Goal: Transaction & Acquisition: Purchase product/service

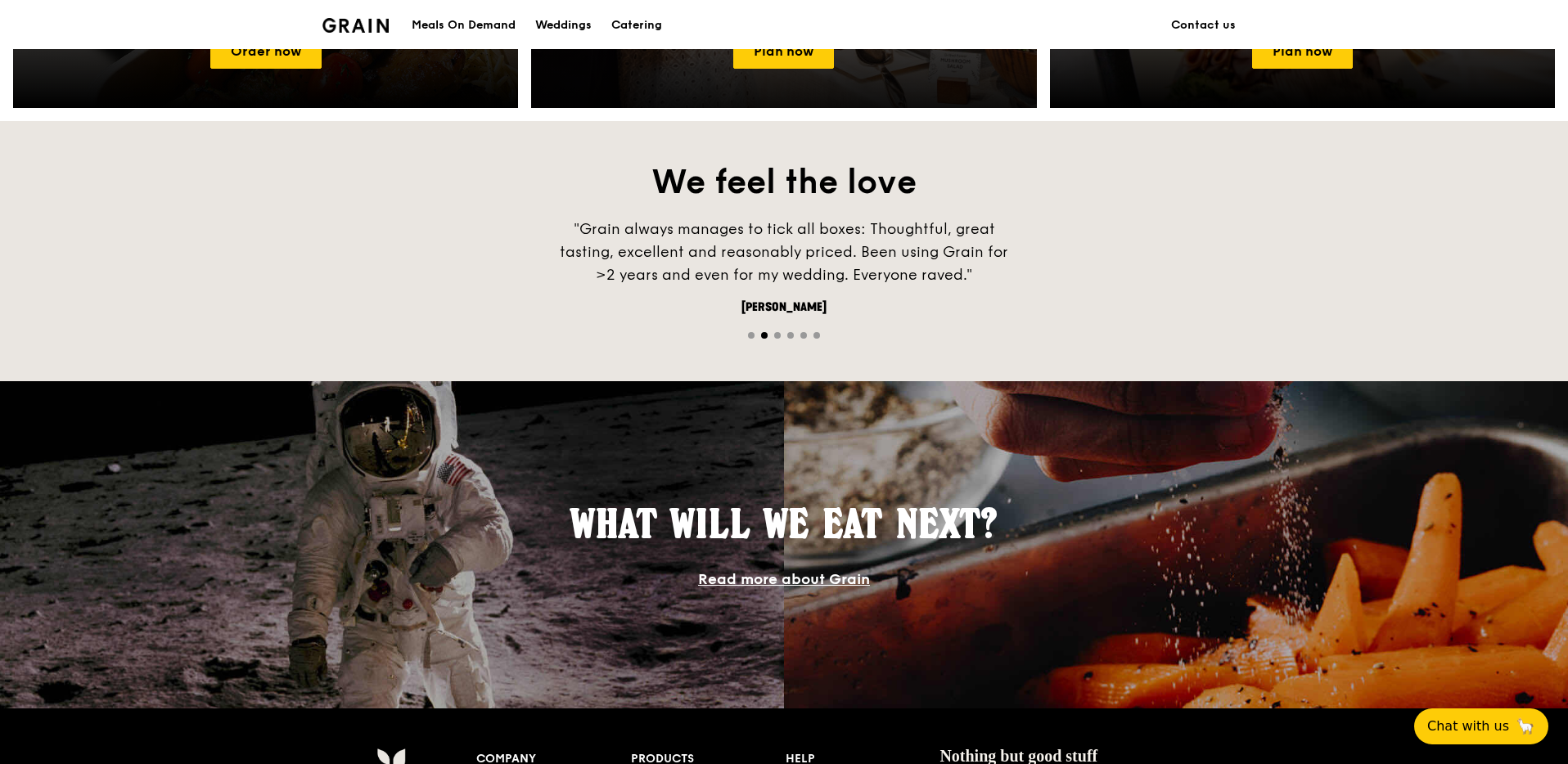
scroll to position [799, 0]
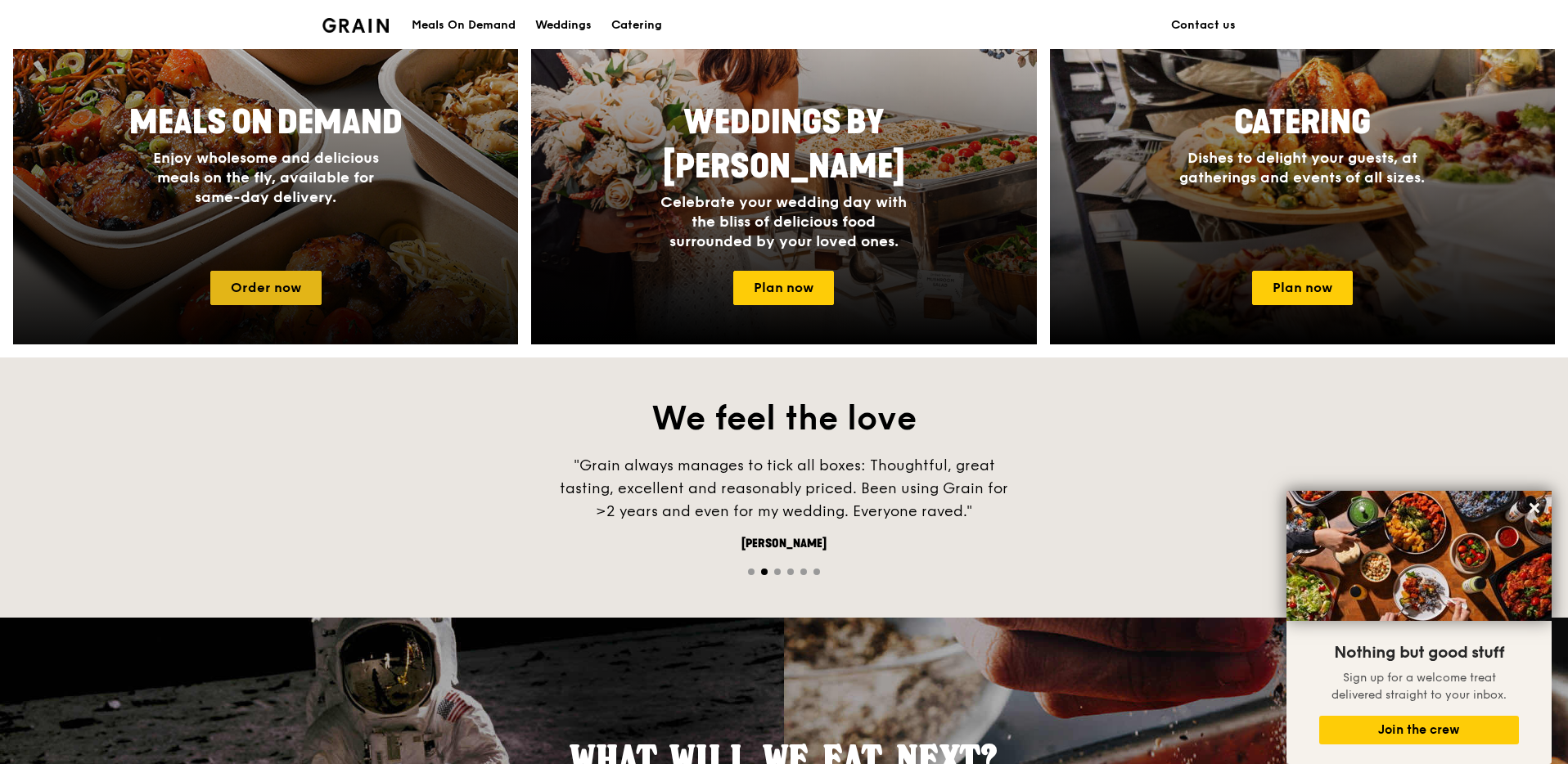
click at [278, 282] on link "Order now" at bounding box center [266, 288] width 111 height 34
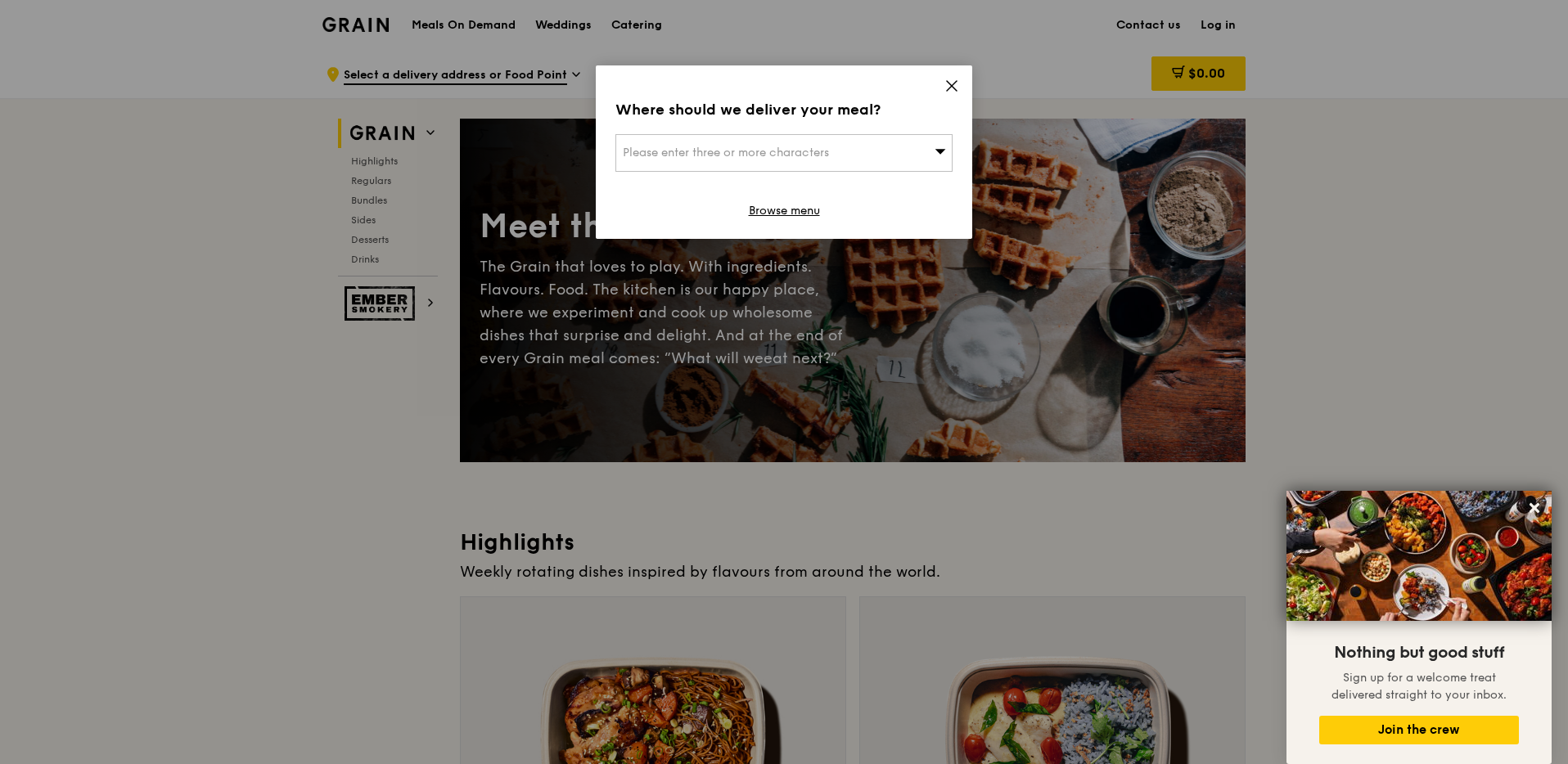
click at [956, 82] on icon at bounding box center [951, 86] width 15 height 15
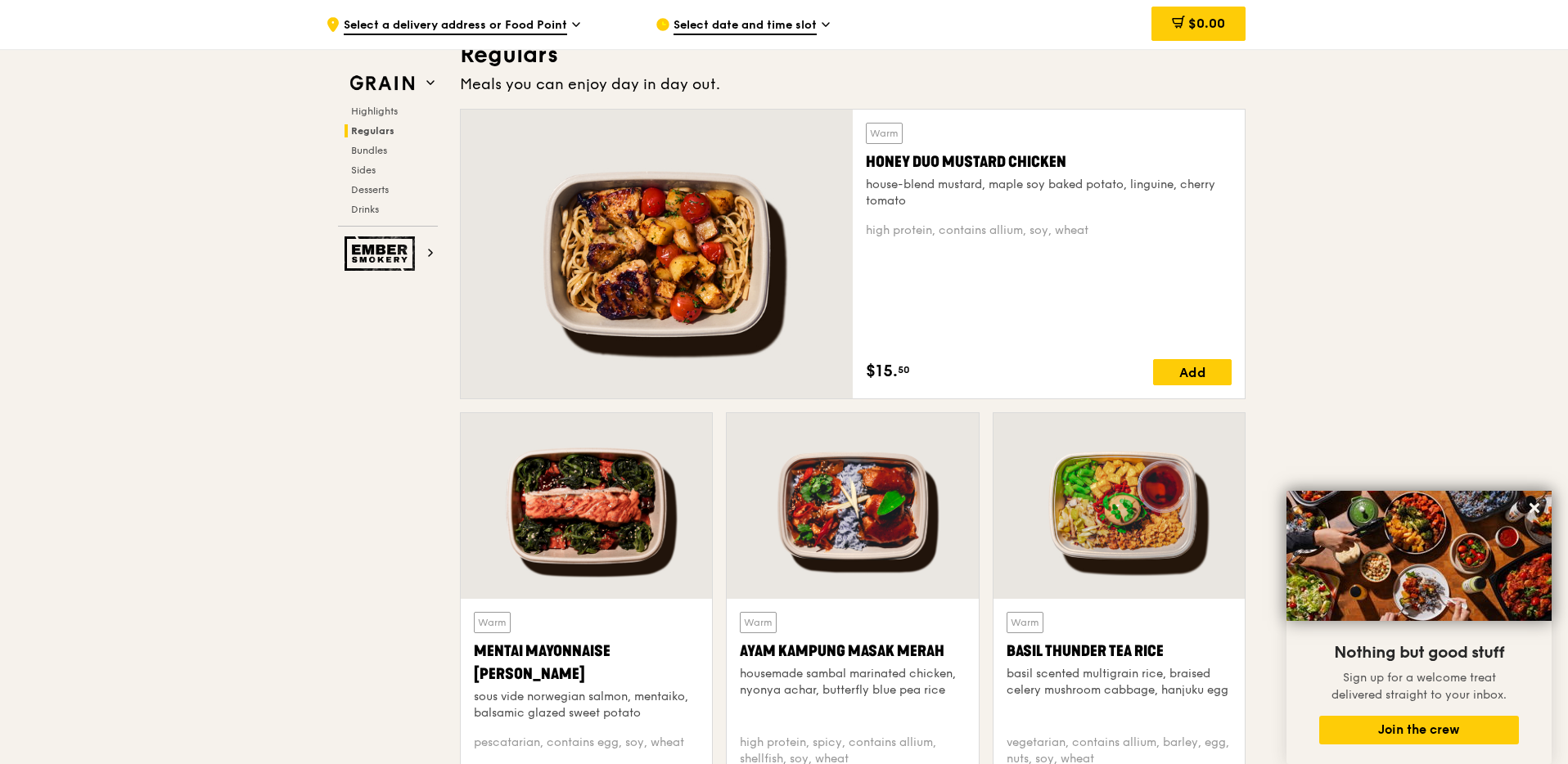
scroll to position [1097, 0]
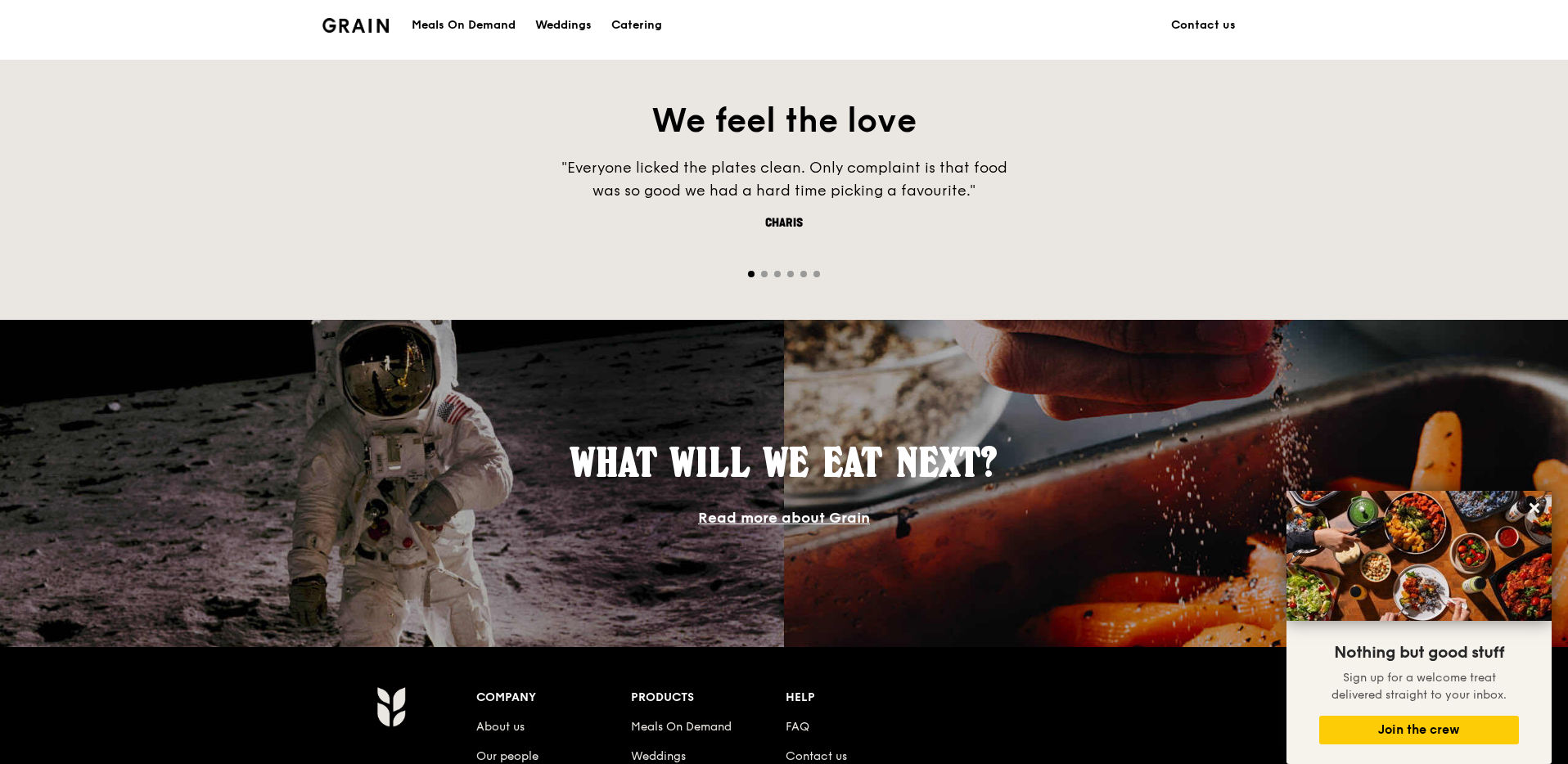
scroll to position [799, 0]
